Goal: Task Accomplishment & Management: Use online tool/utility

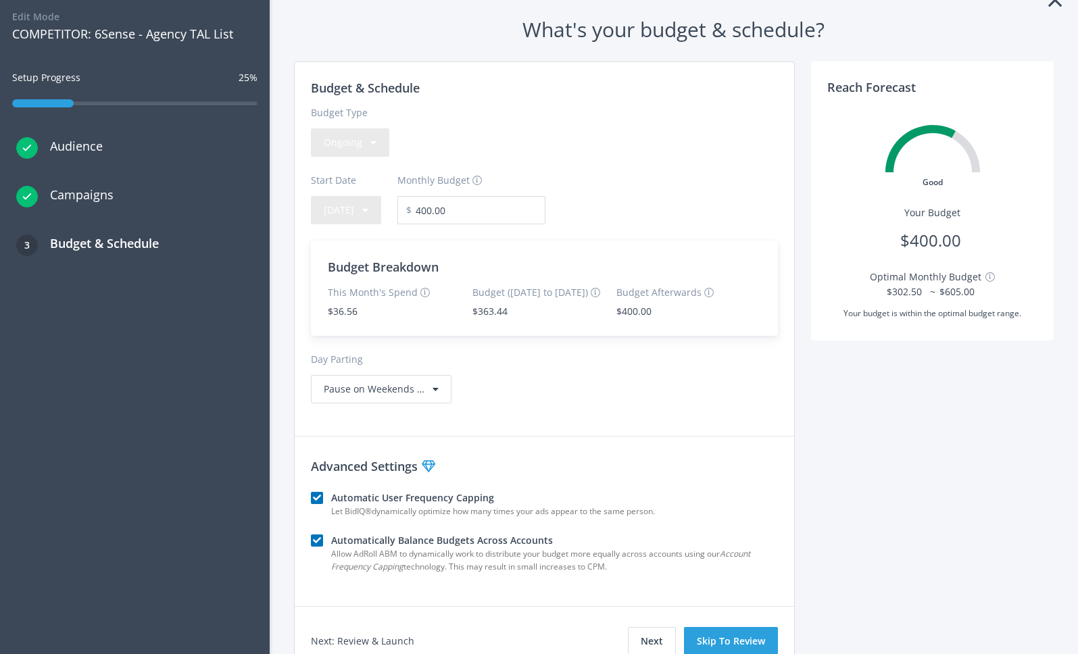
scroll to position [65, 0]
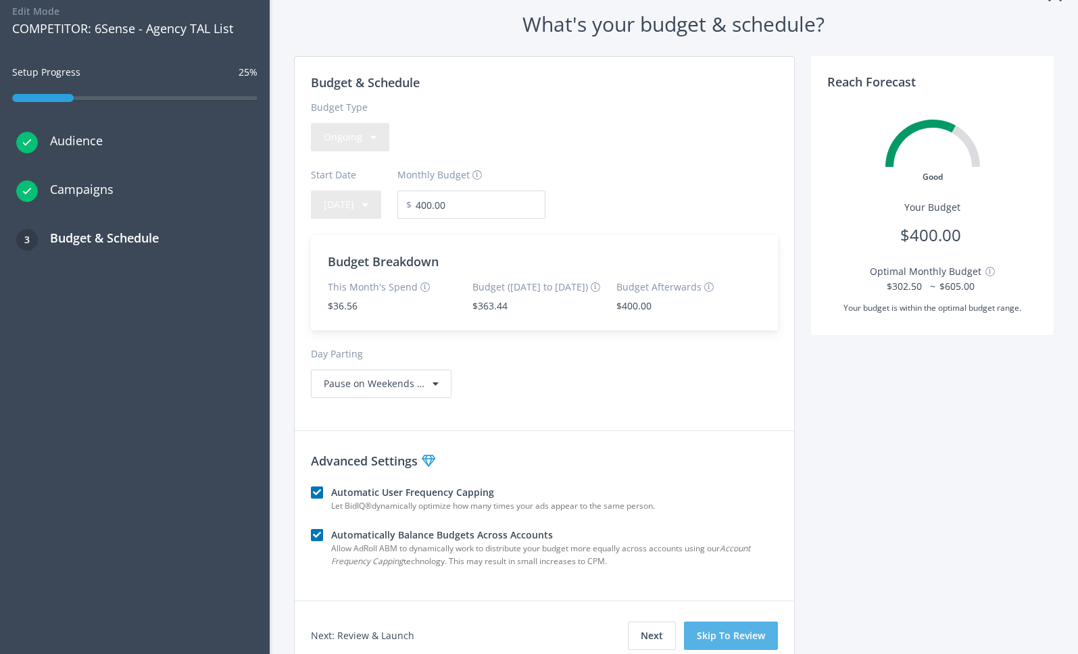
click at [730, 629] on button "Skip To Review" at bounding box center [731, 636] width 94 height 28
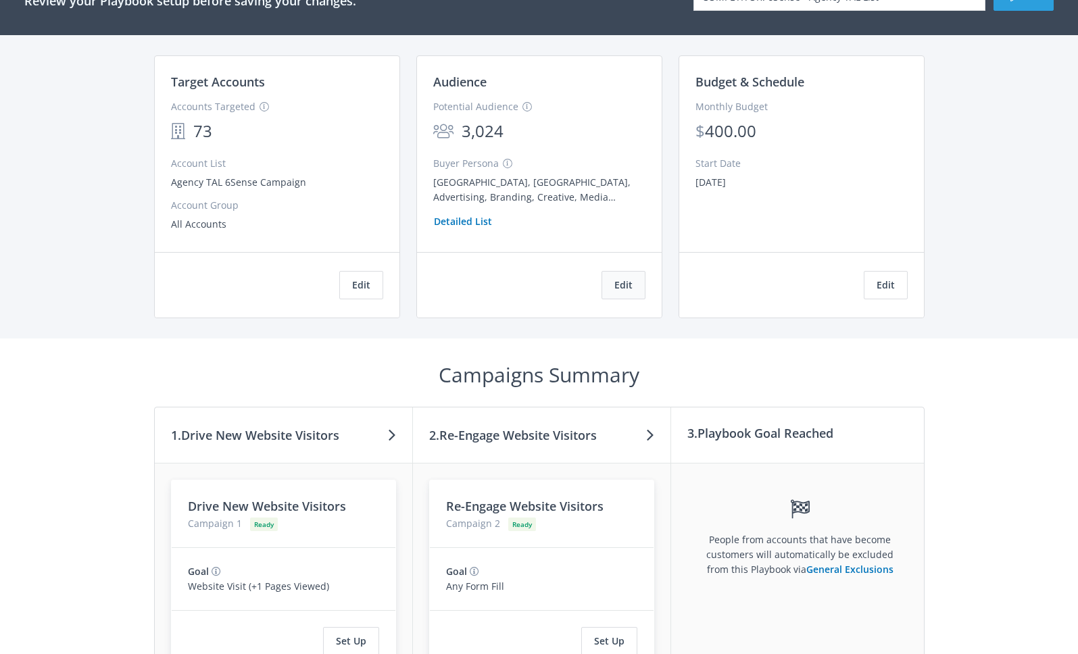
click at [626, 279] on button "Edit" at bounding box center [624, 285] width 44 height 28
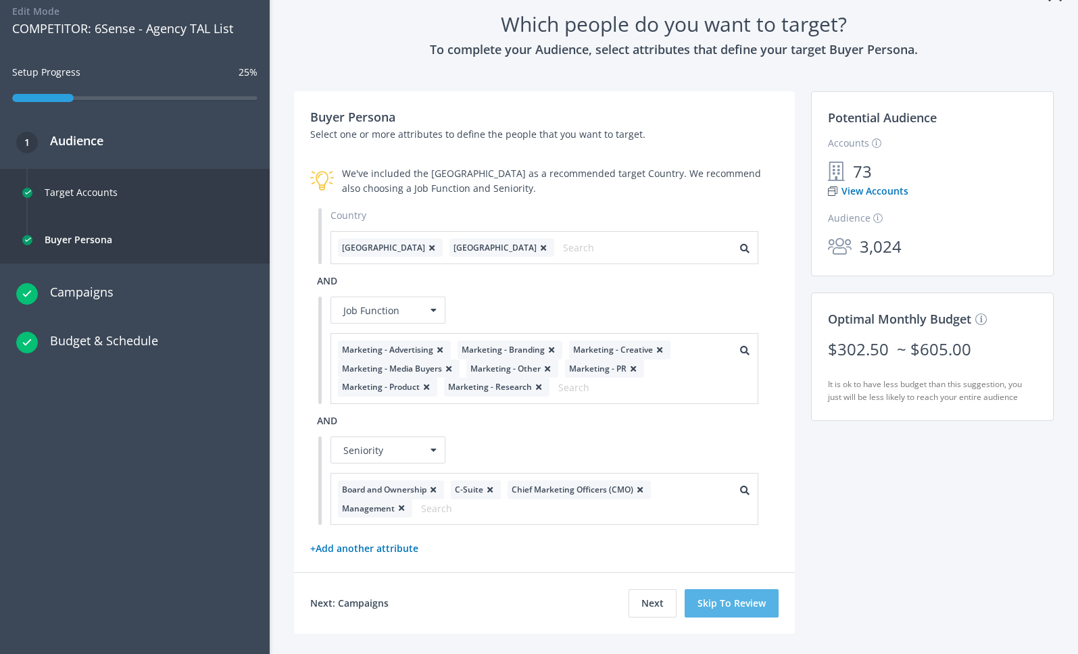
click at [724, 603] on button "Skip To Review" at bounding box center [732, 603] width 94 height 28
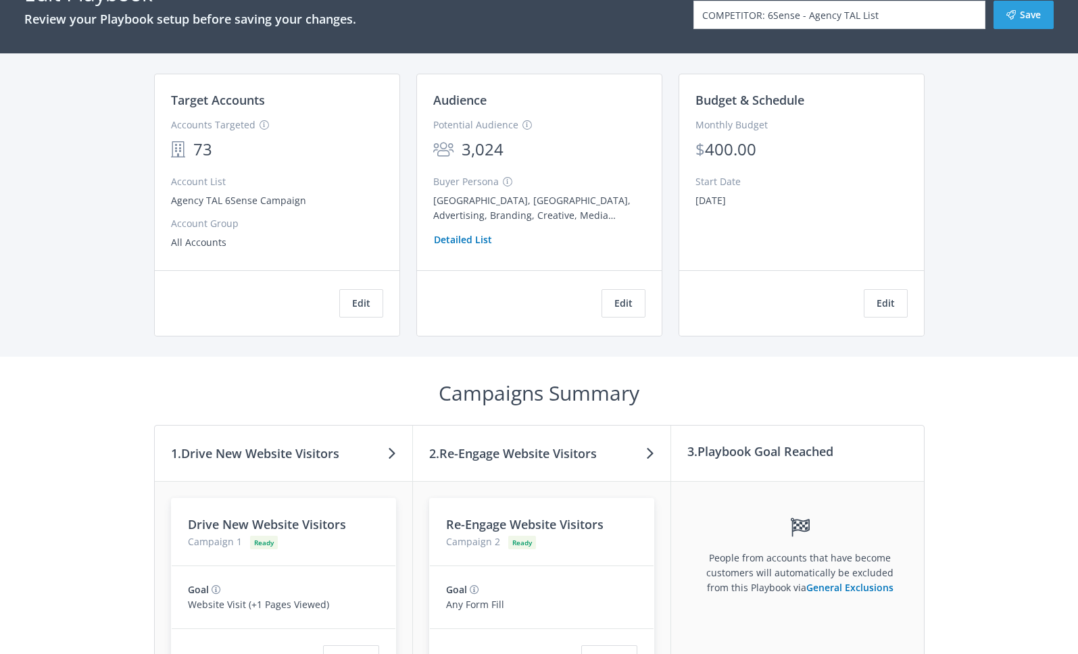
scroll to position [20, 0]
